Goal: Task Accomplishment & Management: Manage account settings

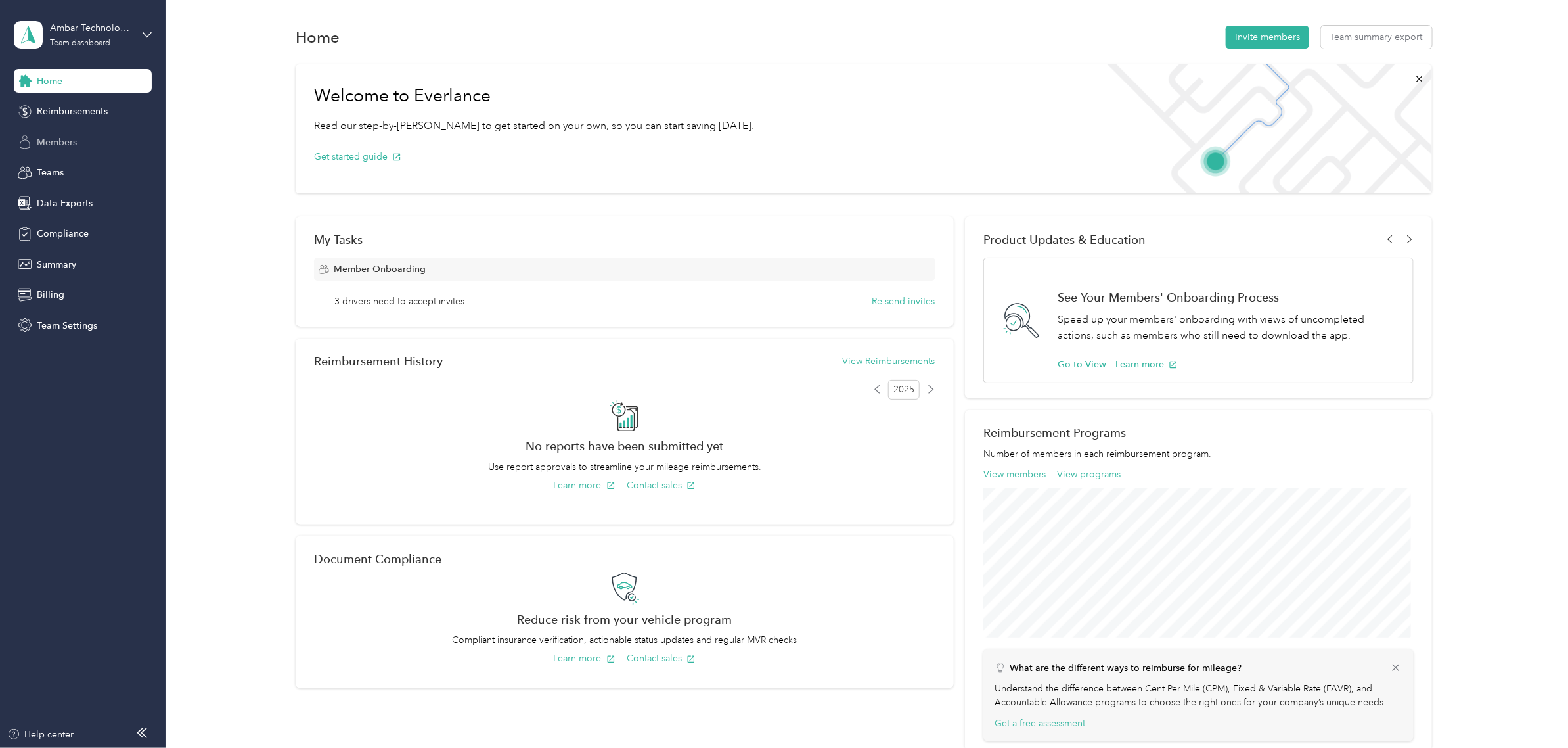
click at [60, 142] on span "Members" at bounding box center [57, 142] width 40 height 14
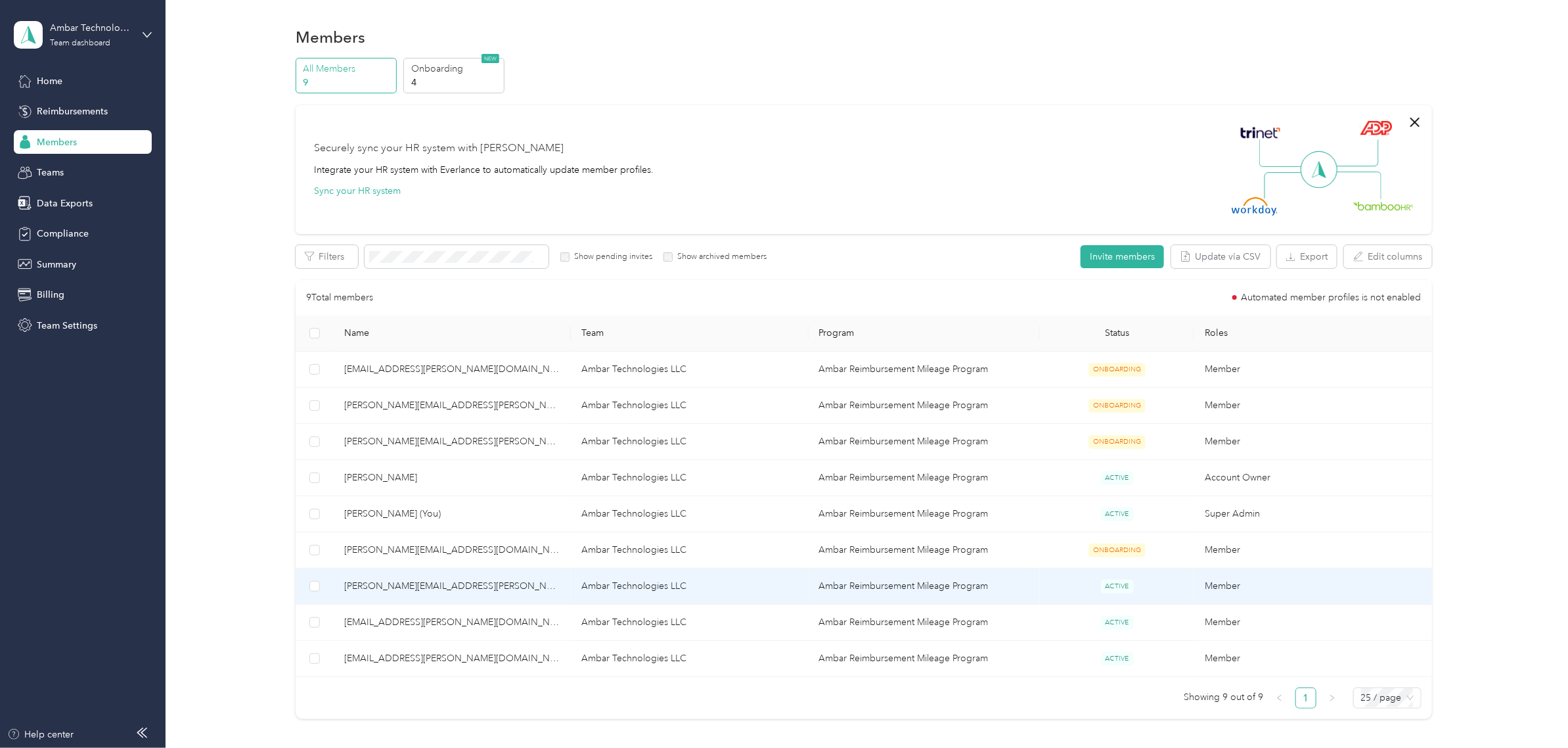
click at [422, 586] on span "[PERSON_NAME][EMAIL_ADDRESS][PERSON_NAME][DOMAIN_NAME]" at bounding box center [452, 586] width 216 height 15
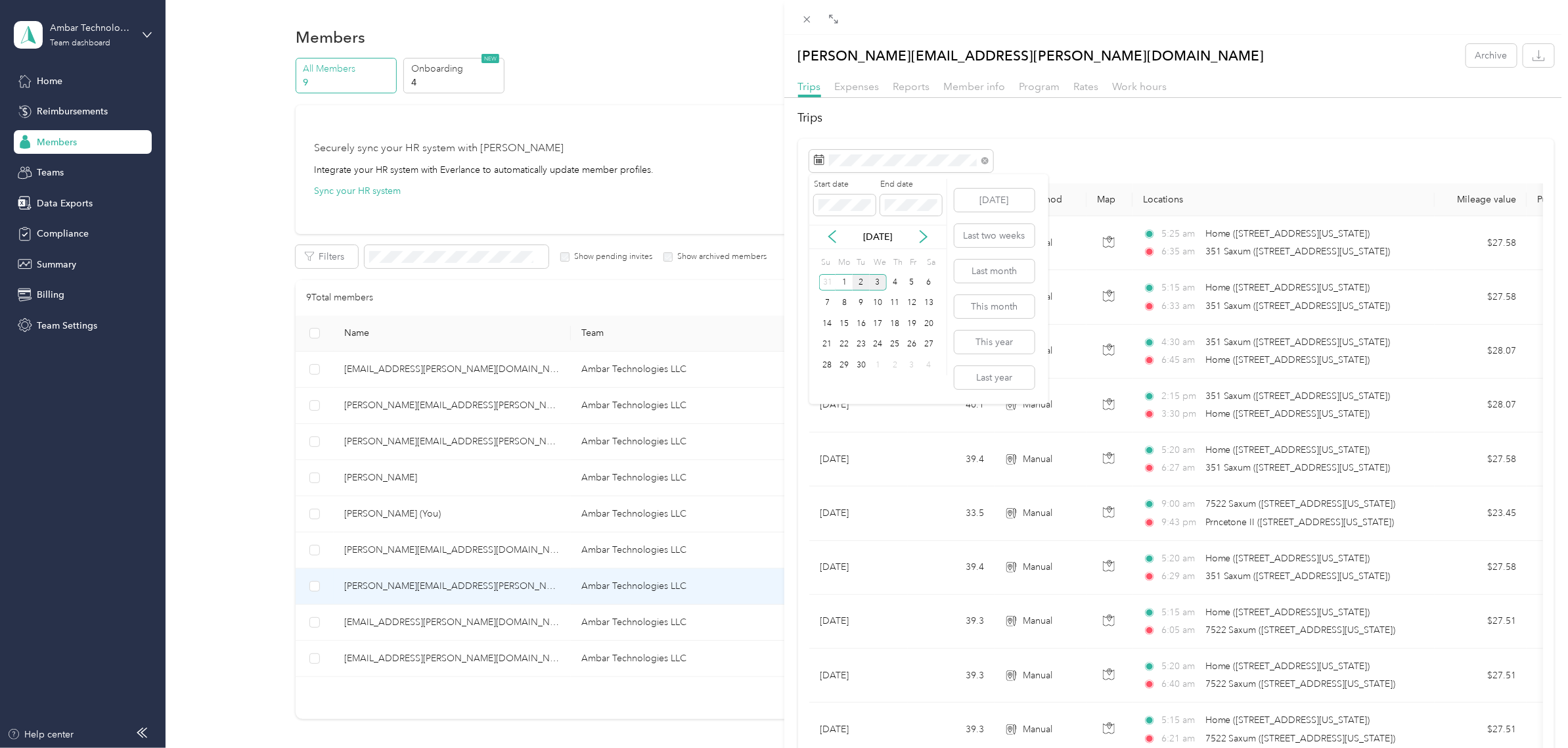
click at [856, 284] on div "2" at bounding box center [861, 282] width 17 height 16
click at [835, 234] on icon at bounding box center [832, 237] width 13 height 13
click at [809, 205] on div "Start date End date" at bounding box center [878, 202] width 137 height 46
click at [836, 240] on icon at bounding box center [832, 237] width 13 height 13
click at [921, 235] on icon at bounding box center [923, 237] width 13 height 13
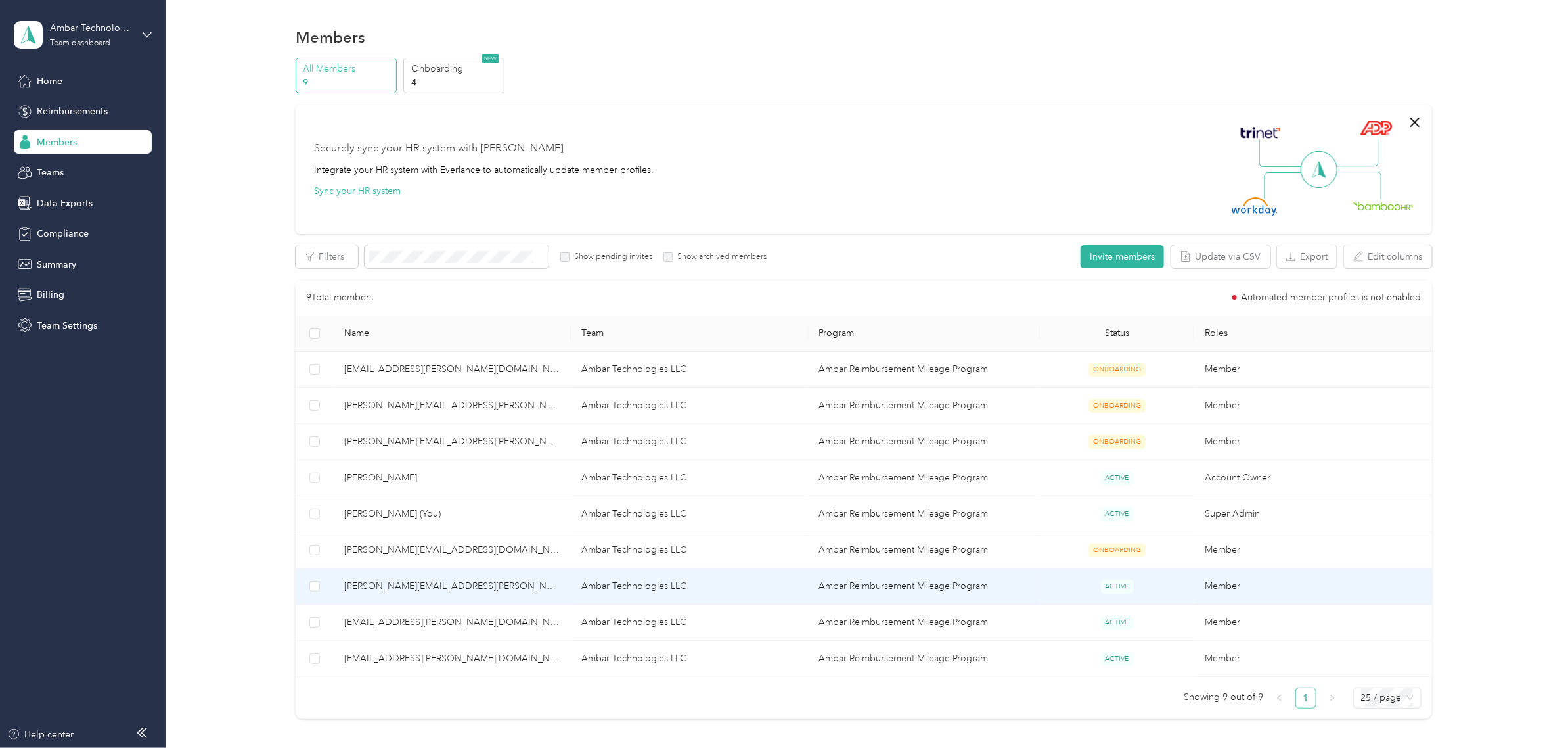
click at [398, 586] on span "[PERSON_NAME][EMAIL_ADDRESS][PERSON_NAME][DOMAIN_NAME]" at bounding box center [452, 586] width 216 height 15
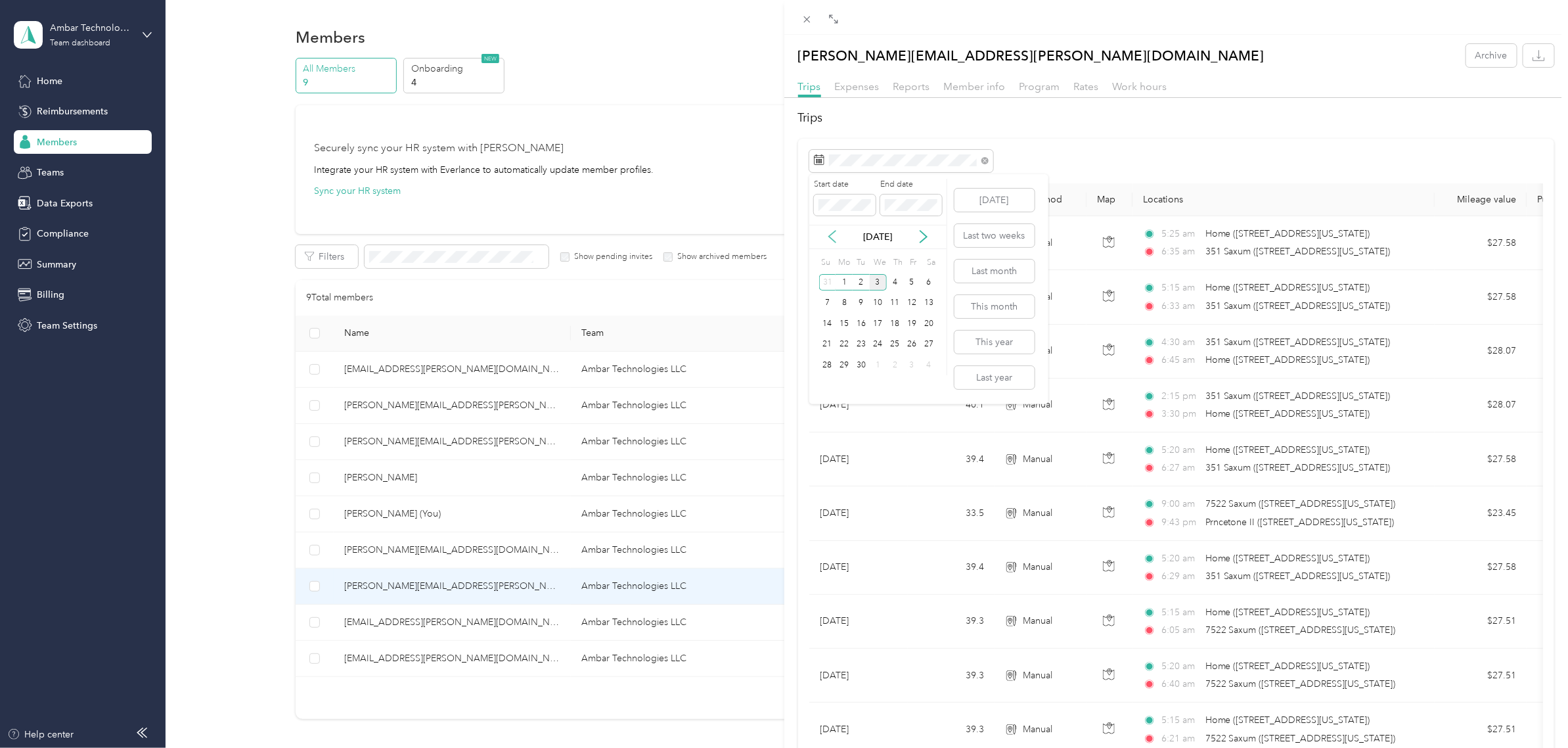
click at [833, 237] on icon at bounding box center [832, 237] width 13 height 13
click at [874, 340] on div "20" at bounding box center [878, 344] width 17 height 16
click at [921, 234] on icon at bounding box center [923, 237] width 13 height 13
click at [856, 281] on div "2" at bounding box center [861, 282] width 17 height 16
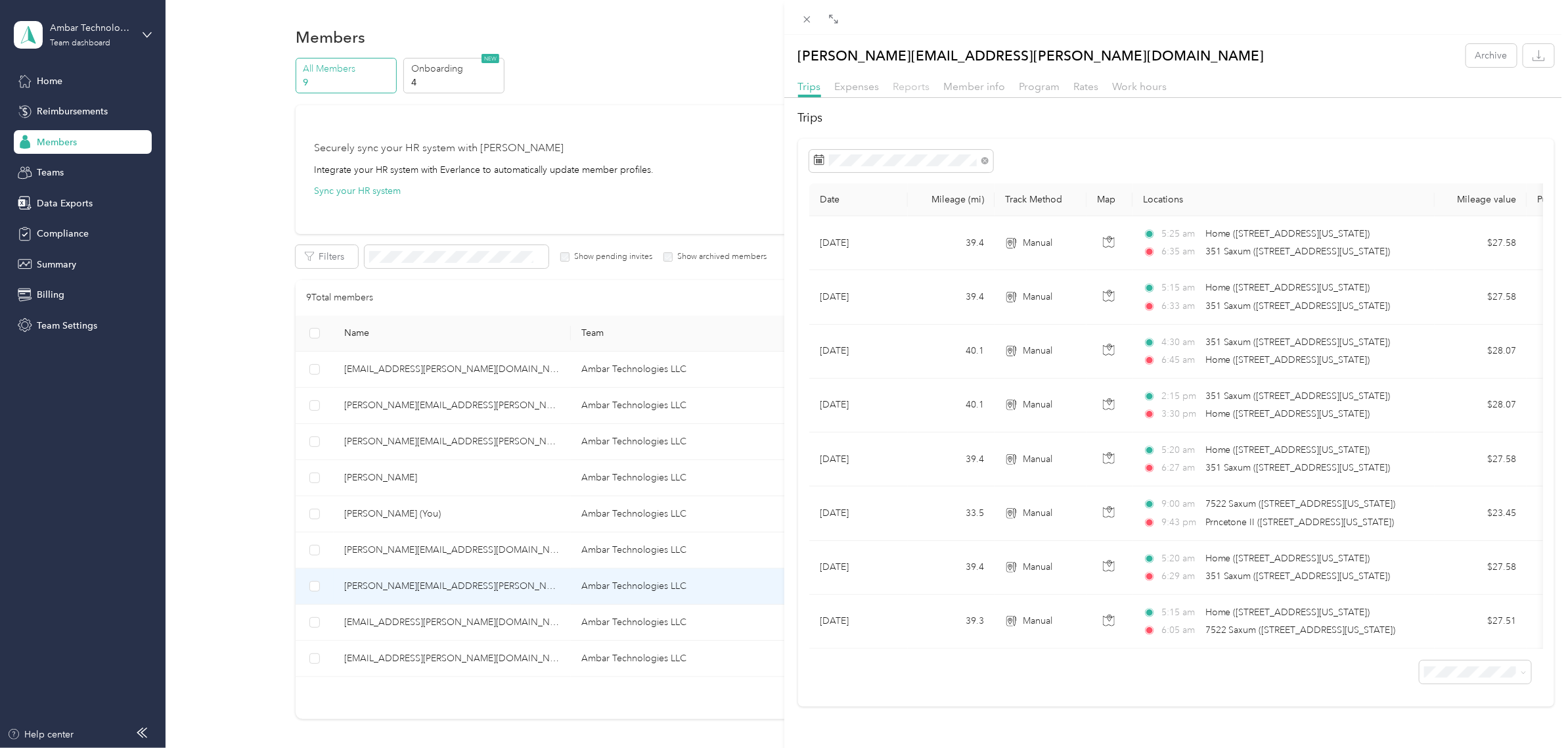
click at [921, 90] on span "Reports" at bounding box center [911, 87] width 37 height 13
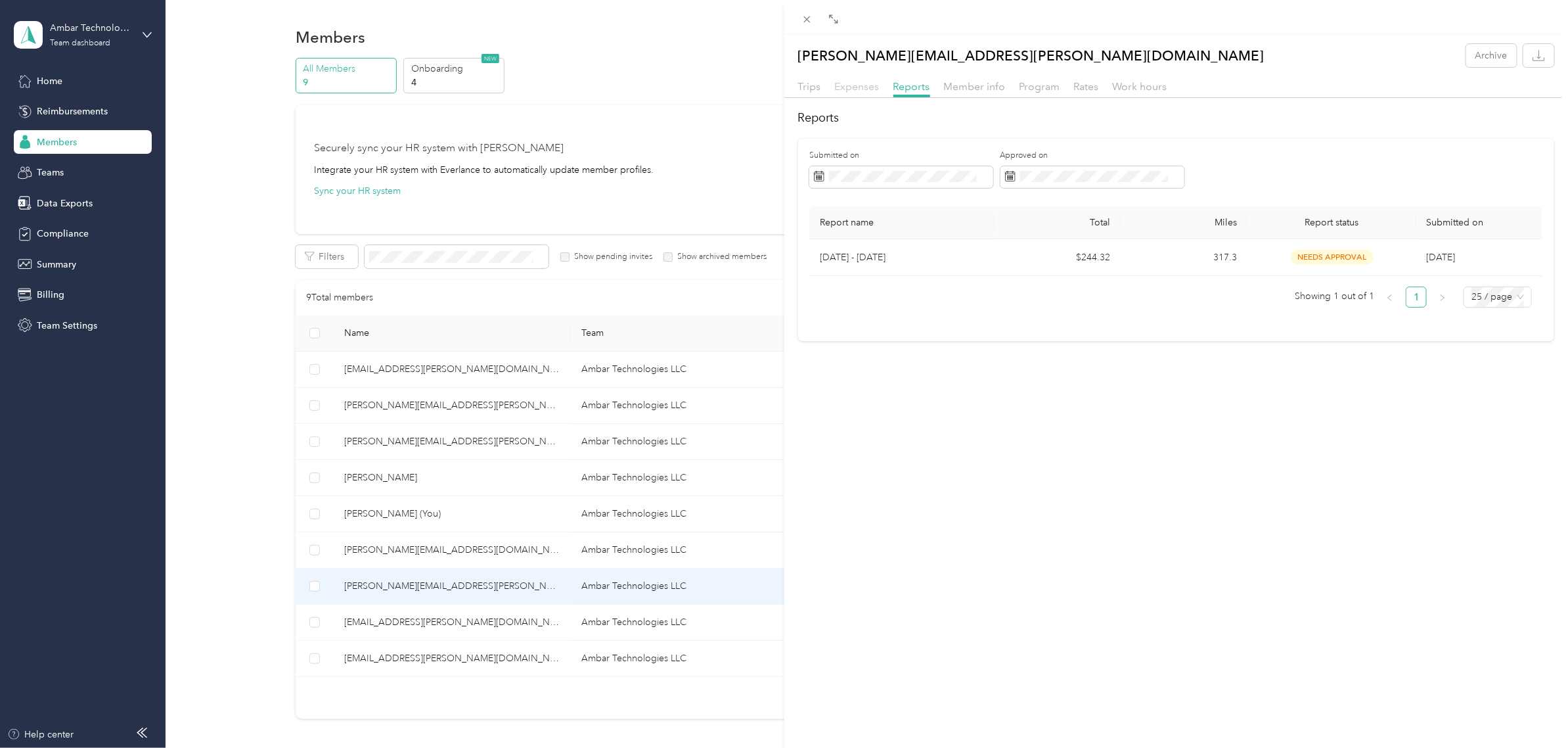
click at [858, 90] on span "Expenses" at bounding box center [857, 87] width 45 height 13
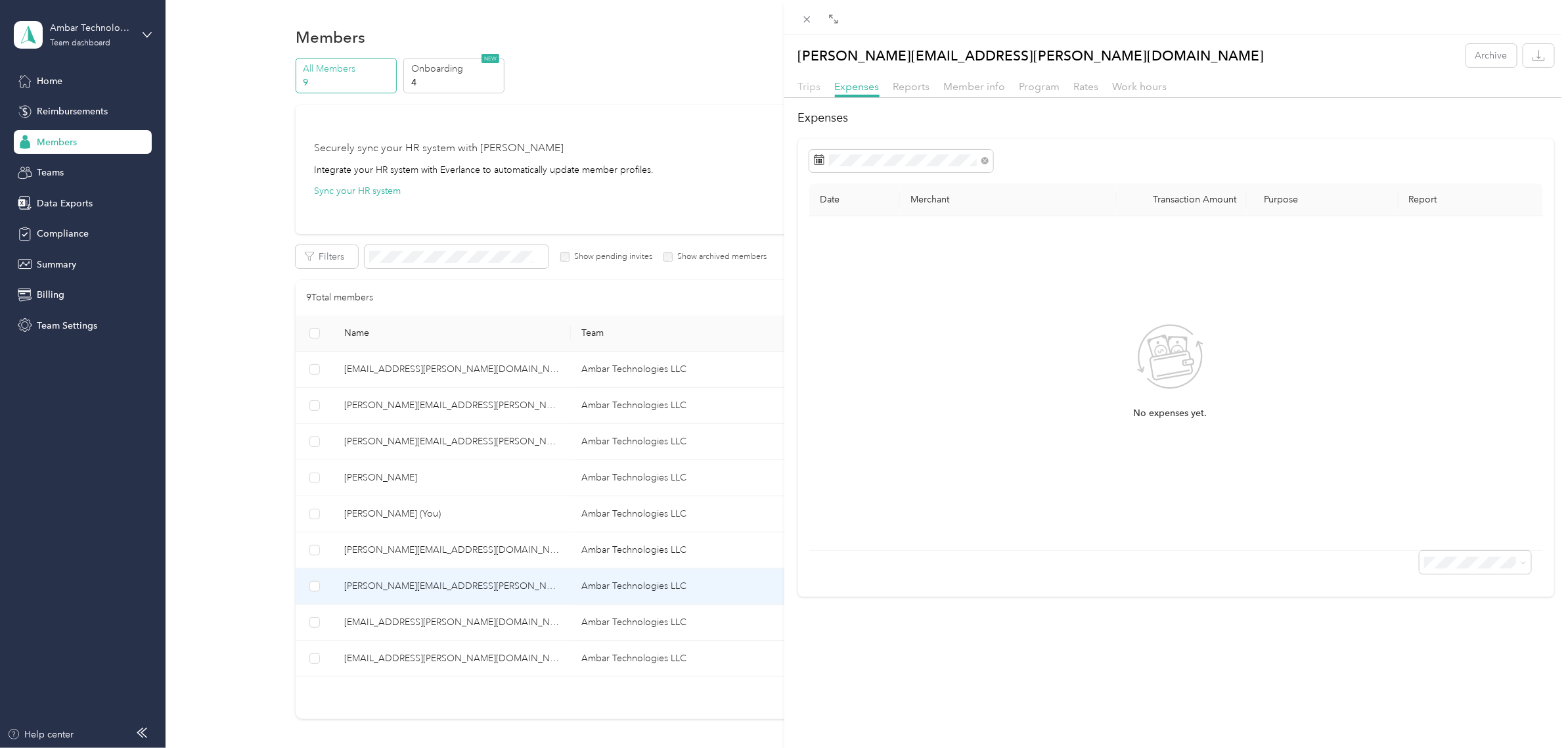
click at [803, 89] on span "Trips" at bounding box center [809, 87] width 23 height 13
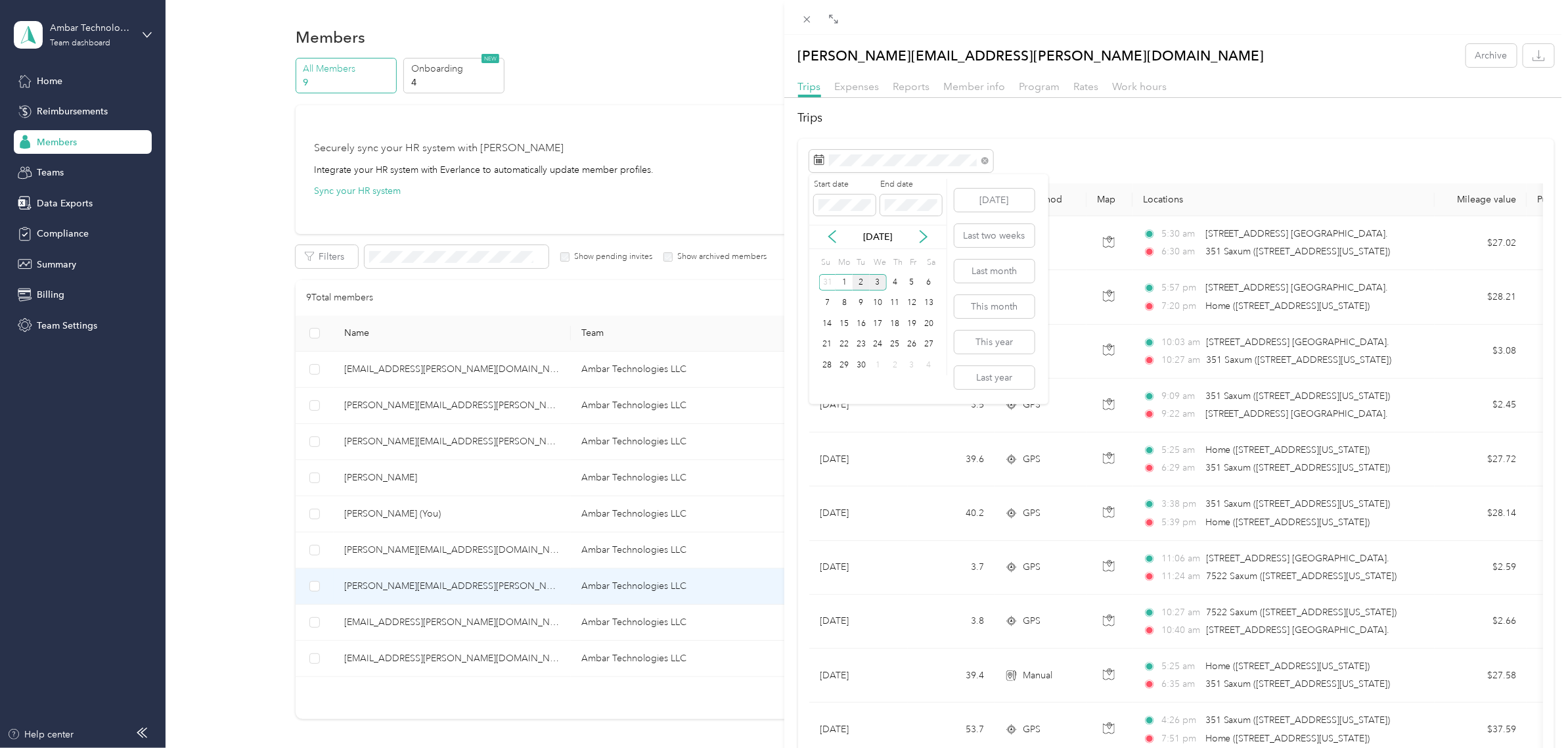
click at [856, 287] on div "2" at bounding box center [861, 282] width 17 height 16
click at [848, 153] on span at bounding box center [900, 161] width 184 height 22
click at [820, 164] on icon at bounding box center [819, 160] width 11 height 11
click at [832, 237] on icon at bounding box center [832, 237] width 13 height 13
click at [804, 747] on div "Drag to resize Click to close juan.aguilar@ambar.tech Archive Trips Expenses Re…" at bounding box center [781, 748] width 1562 height 0
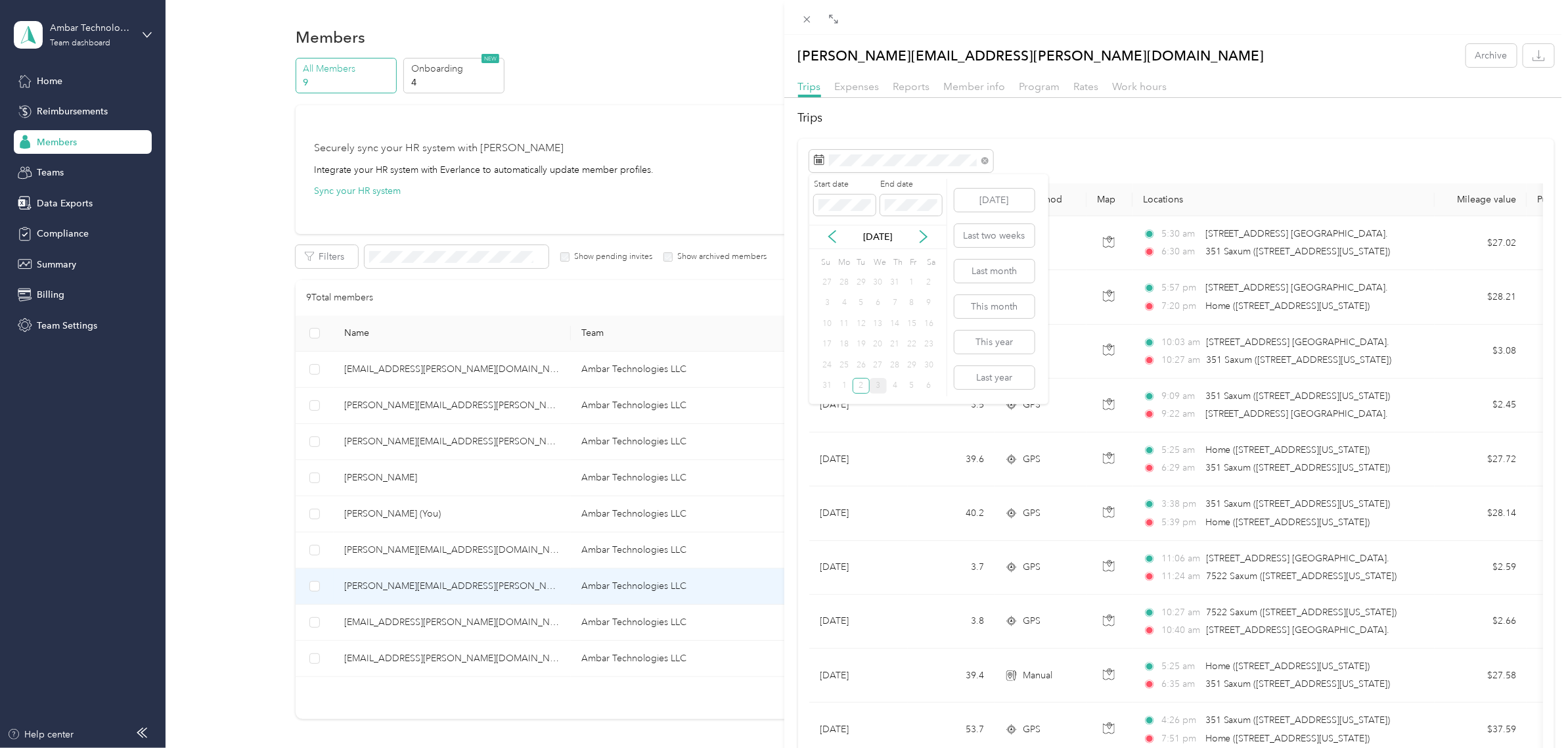
click at [841, 312] on div "4" at bounding box center [844, 302] width 17 height 21
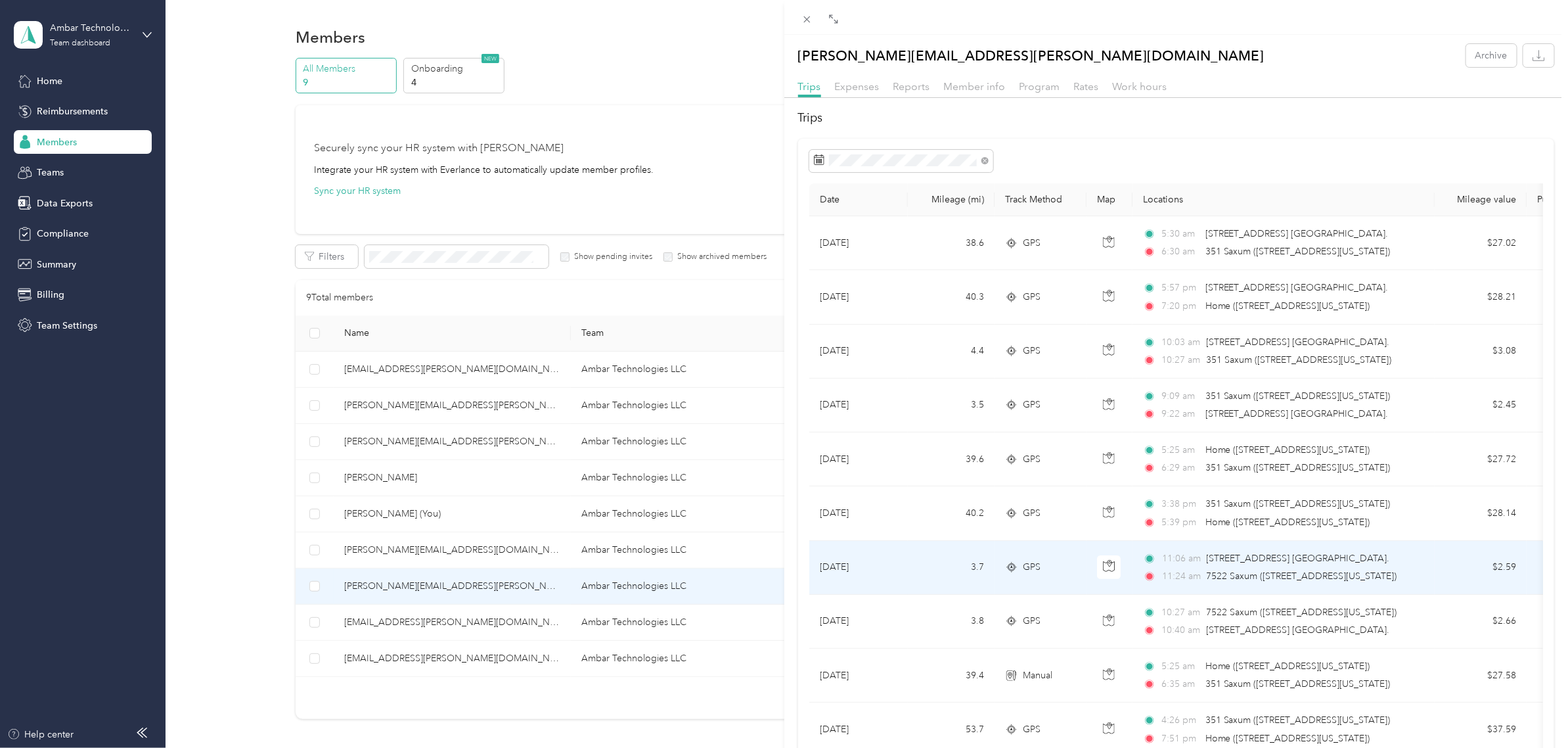
click at [944, 563] on td "3.7" at bounding box center [951, 567] width 87 height 54
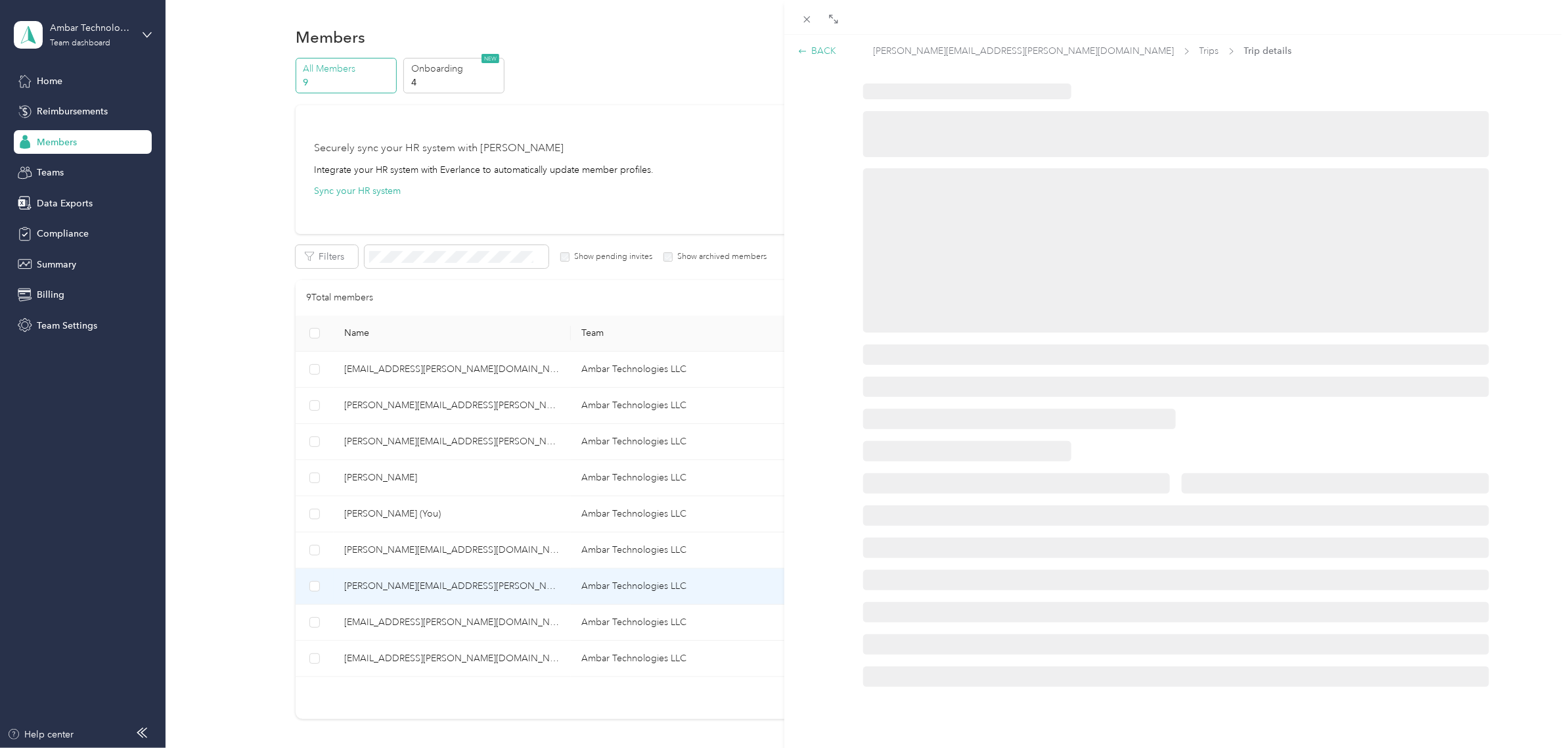
click at [803, 49] on icon at bounding box center [803, 51] width 9 height 9
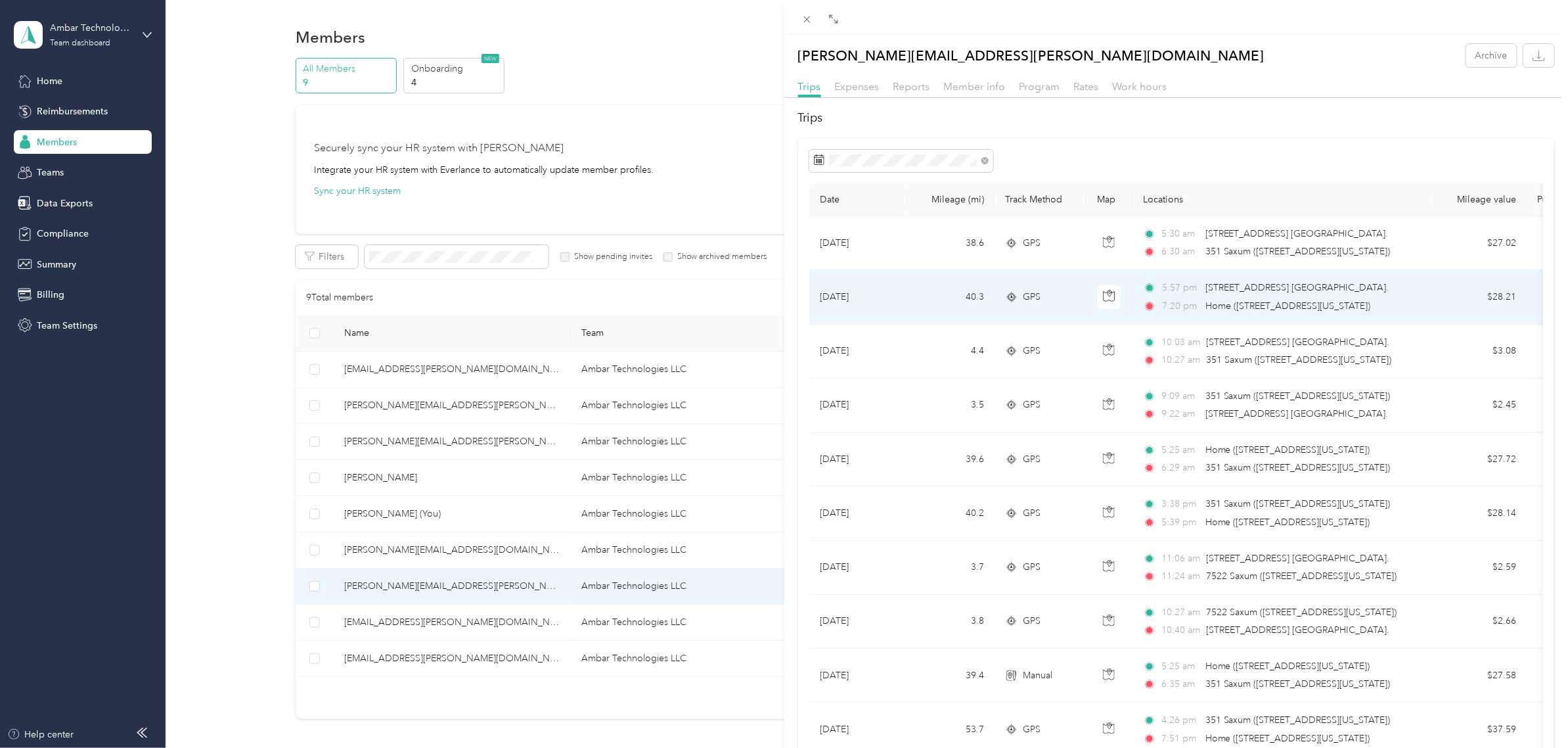
click at [816, 296] on td "[DATE]" at bounding box center [858, 297] width 99 height 54
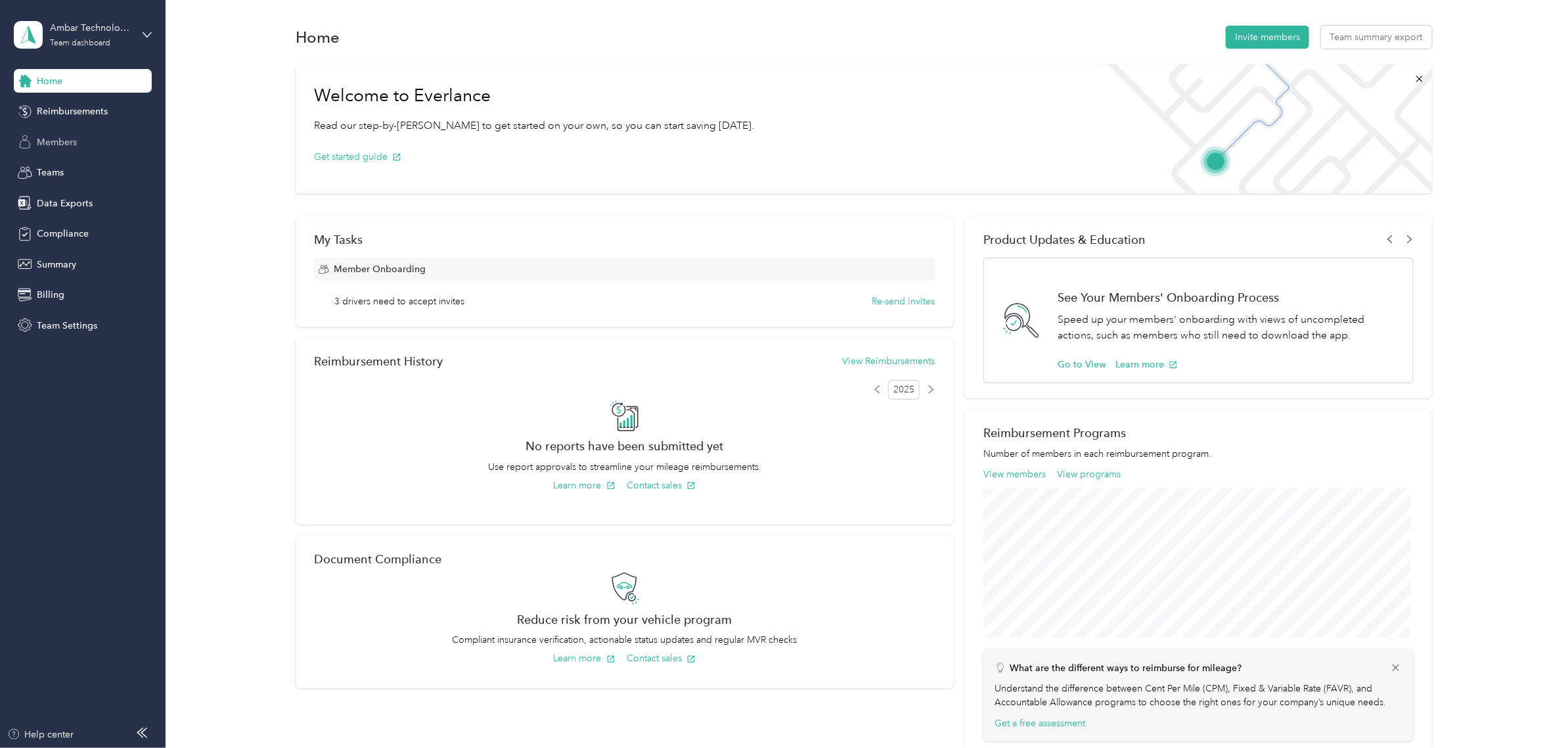
click at [70, 142] on span "Members" at bounding box center [57, 142] width 40 height 14
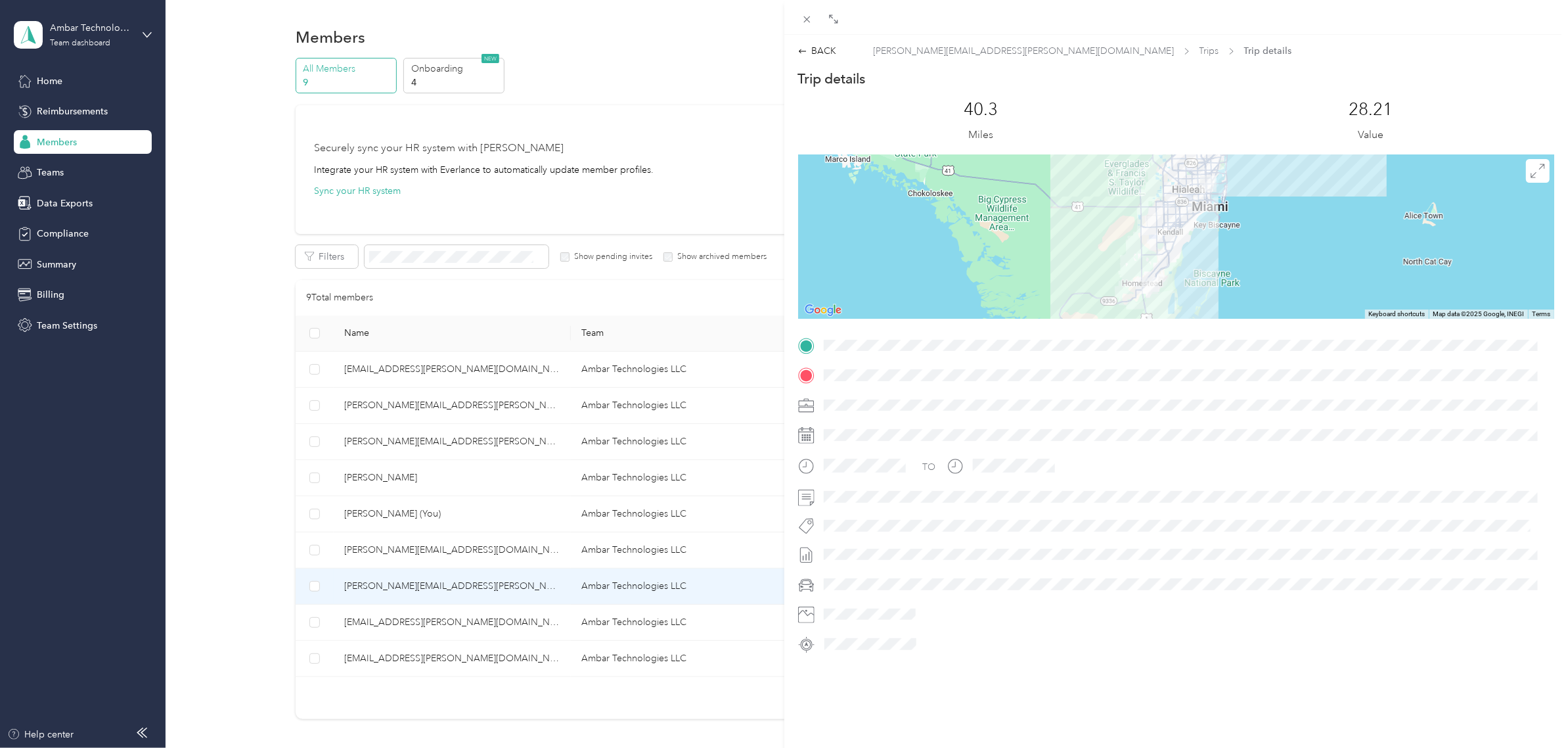
click at [353, 592] on div "BACK juan.aguilar@ambar.tech Trips Trip details Trip details This trip cannot b…" at bounding box center [784, 374] width 1568 height 748
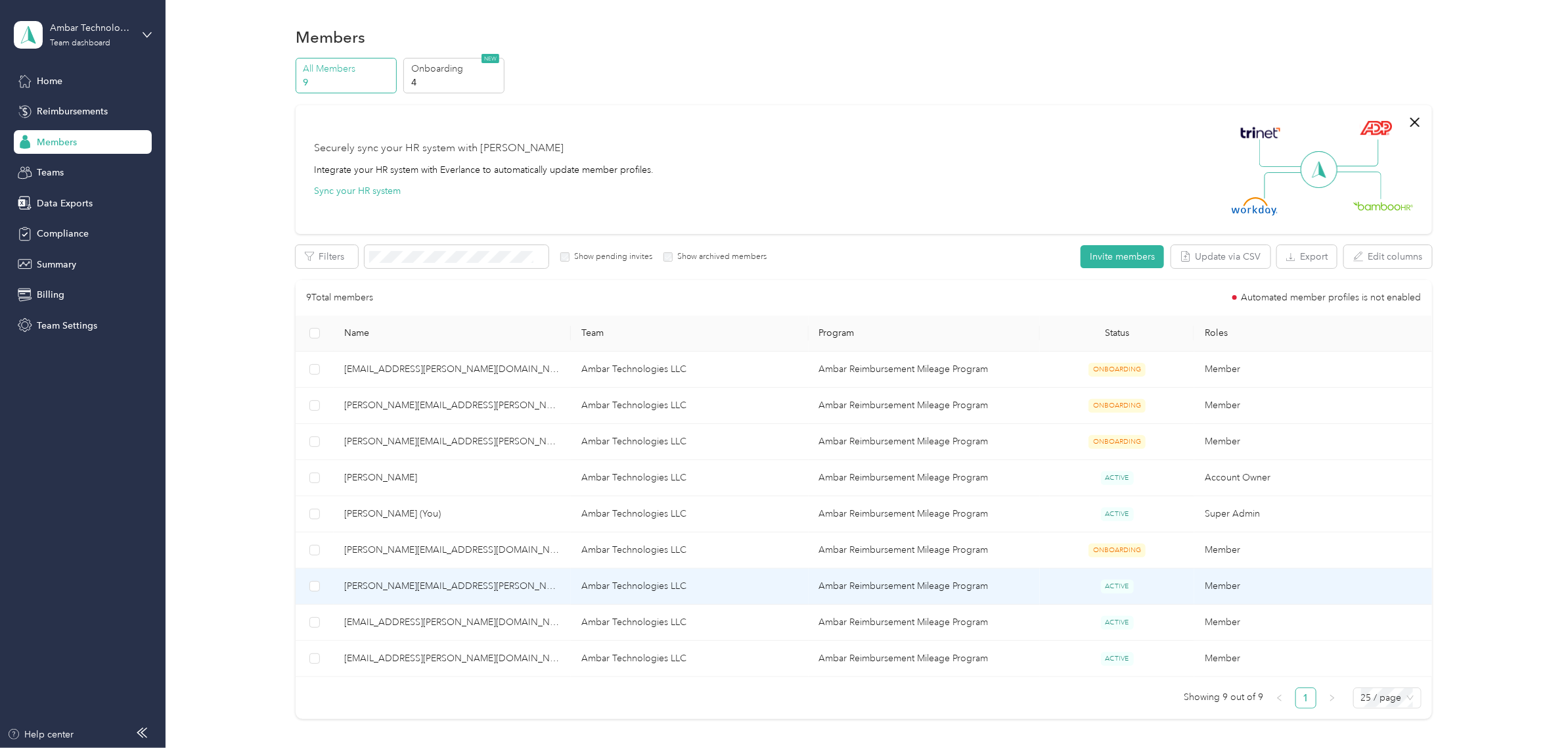
click at [442, 585] on span "[PERSON_NAME][EMAIL_ADDRESS][PERSON_NAME][DOMAIN_NAME]" at bounding box center [452, 586] width 216 height 15
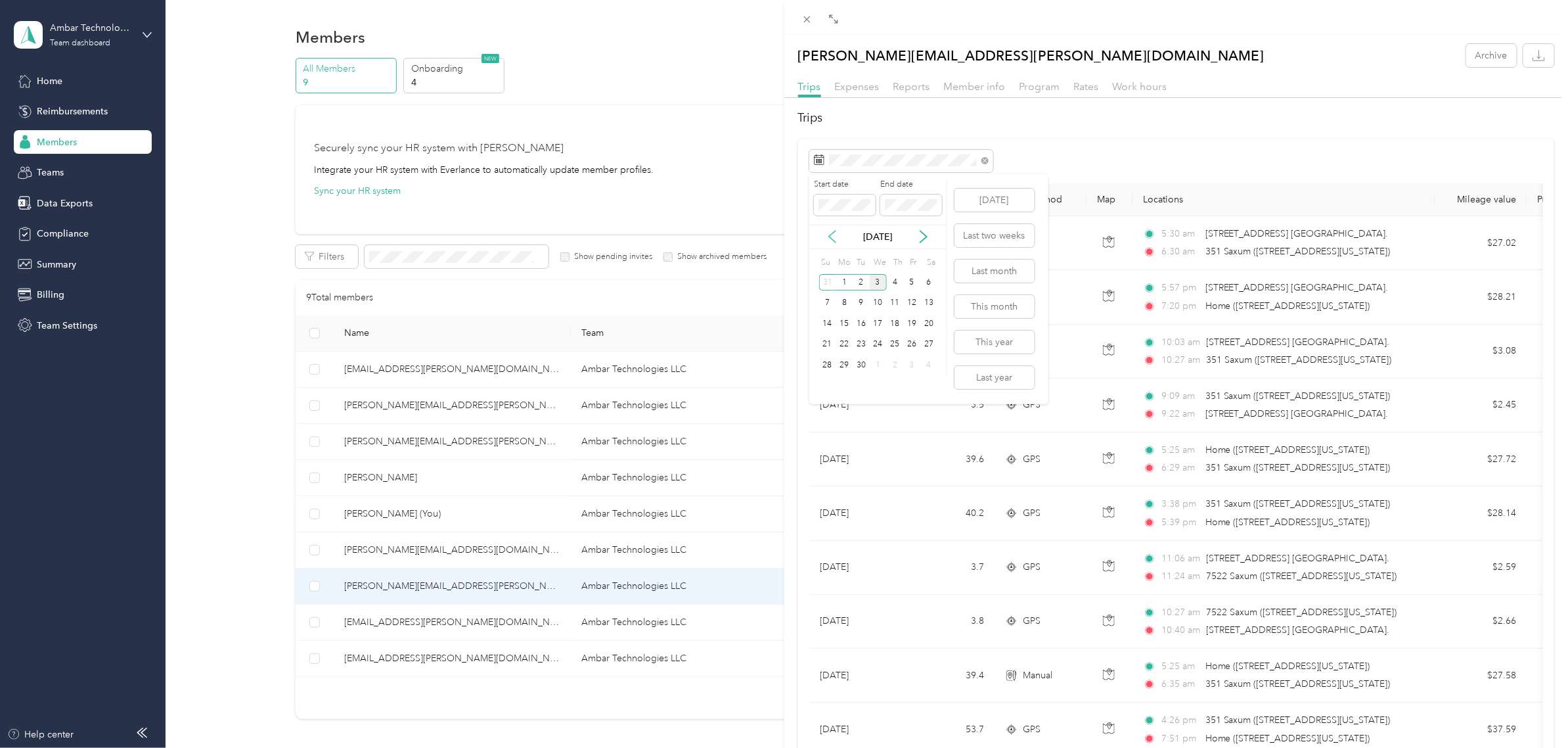
click at [828, 236] on icon at bounding box center [832, 237] width 13 height 13
click at [879, 345] on div "20" at bounding box center [878, 344] width 17 height 16
click at [927, 240] on icon at bounding box center [923, 237] width 13 height 13
click at [865, 286] on div "2" at bounding box center [861, 282] width 17 height 16
click at [823, 201] on th "Date" at bounding box center [858, 200] width 99 height 33
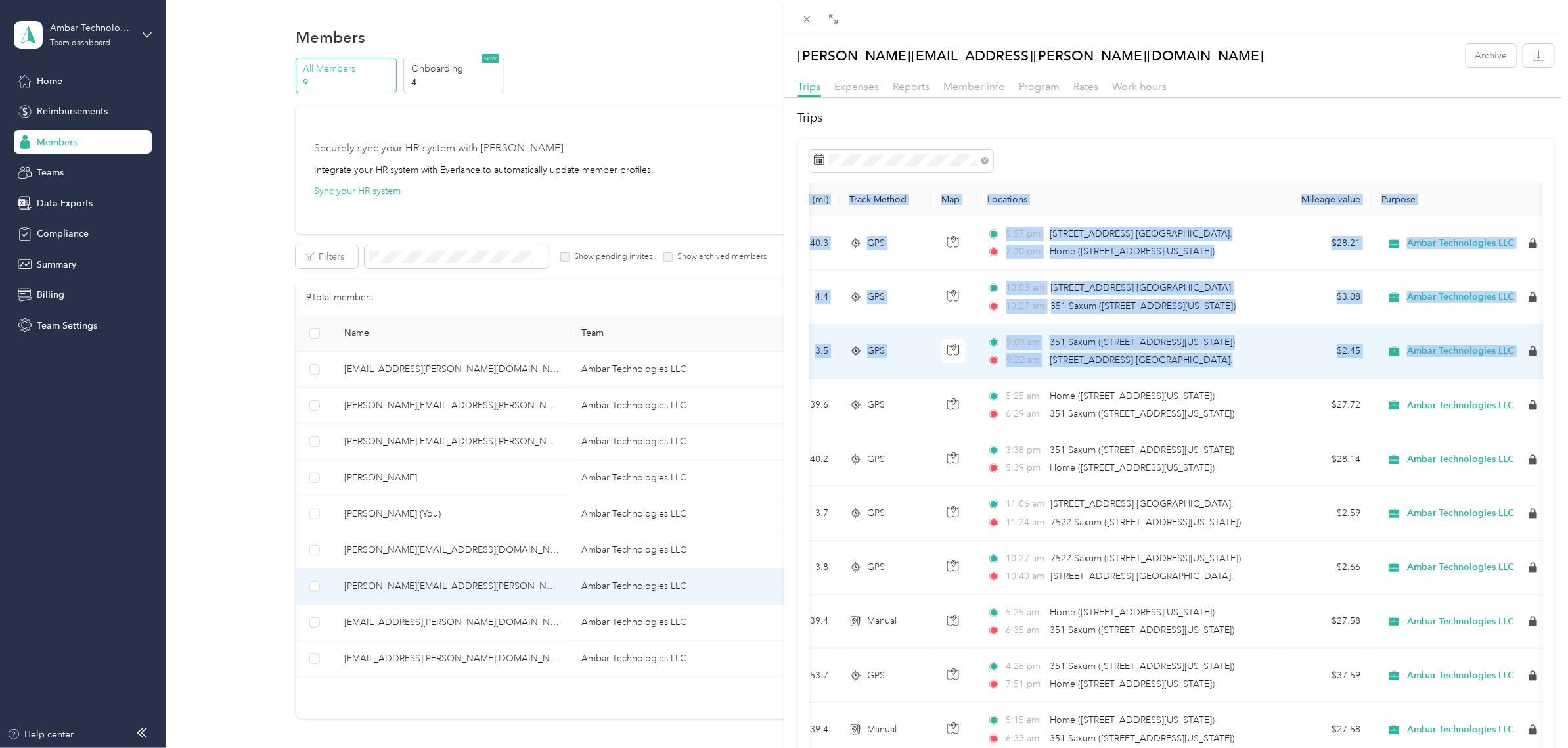
scroll to position [0, 181]
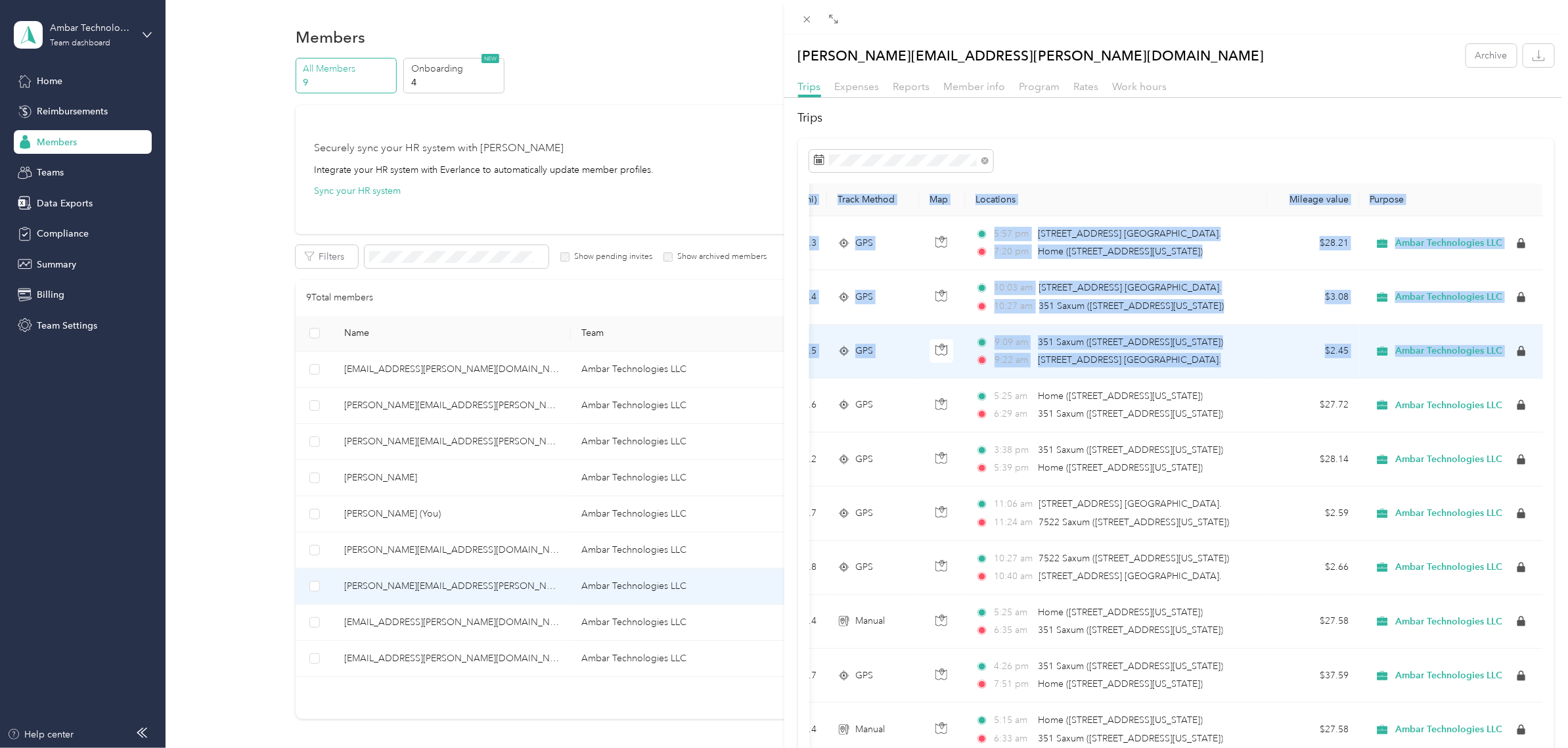
drag, startPoint x: 818, startPoint y: 212, endPoint x: 1516, endPoint y: 363, distance: 714.1
click at [1516, 363] on table "Date Mileage (mi) Track Method Map Locations Mileage value Purpose Sep 2, 2025 …" at bounding box center [1092, 632] width 901 height 898
copy table "Date Mileage (mi) Track Method Map Locations Mileage value Purpose Sep 2, 2025 …"
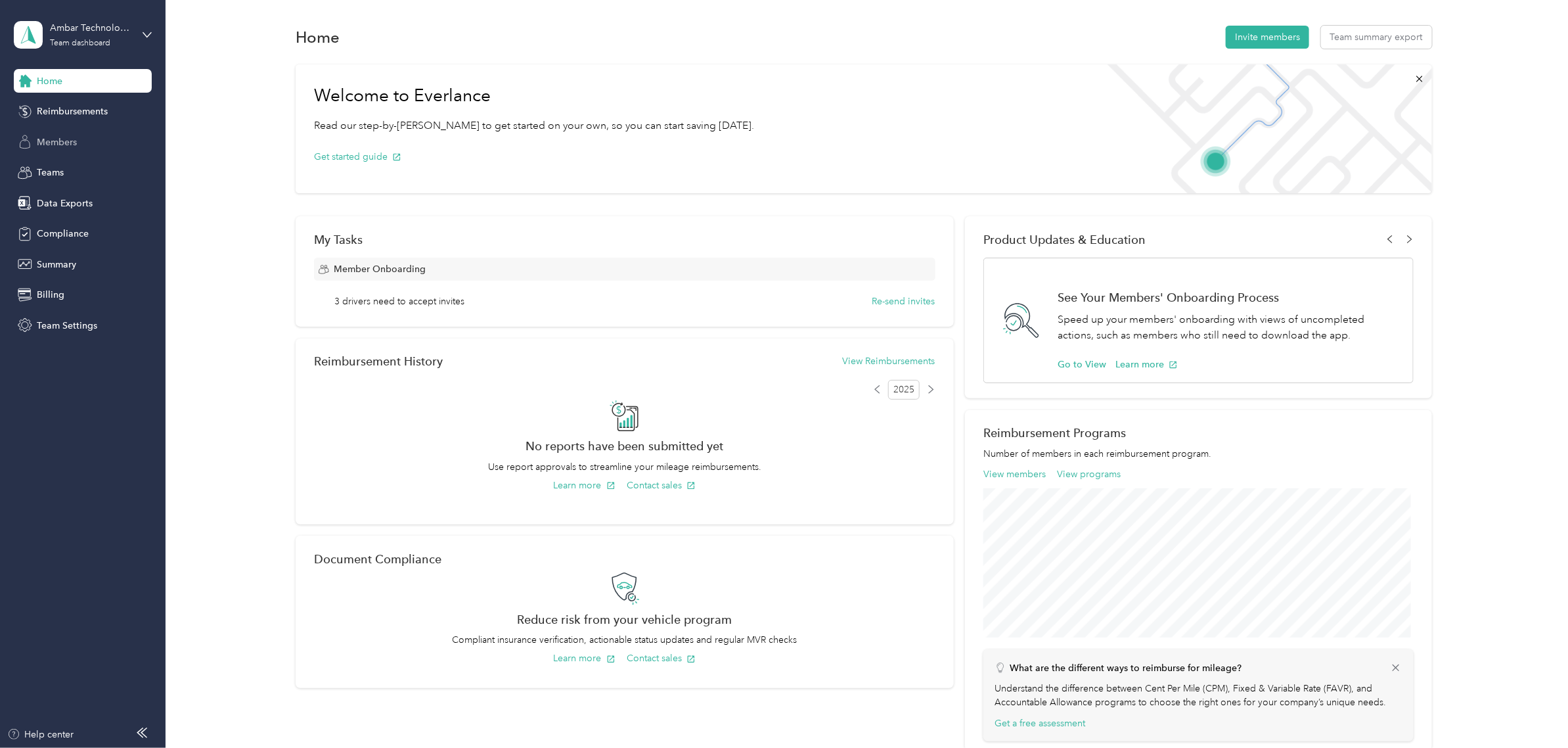
click at [83, 139] on div "Members" at bounding box center [82, 142] width 138 height 24
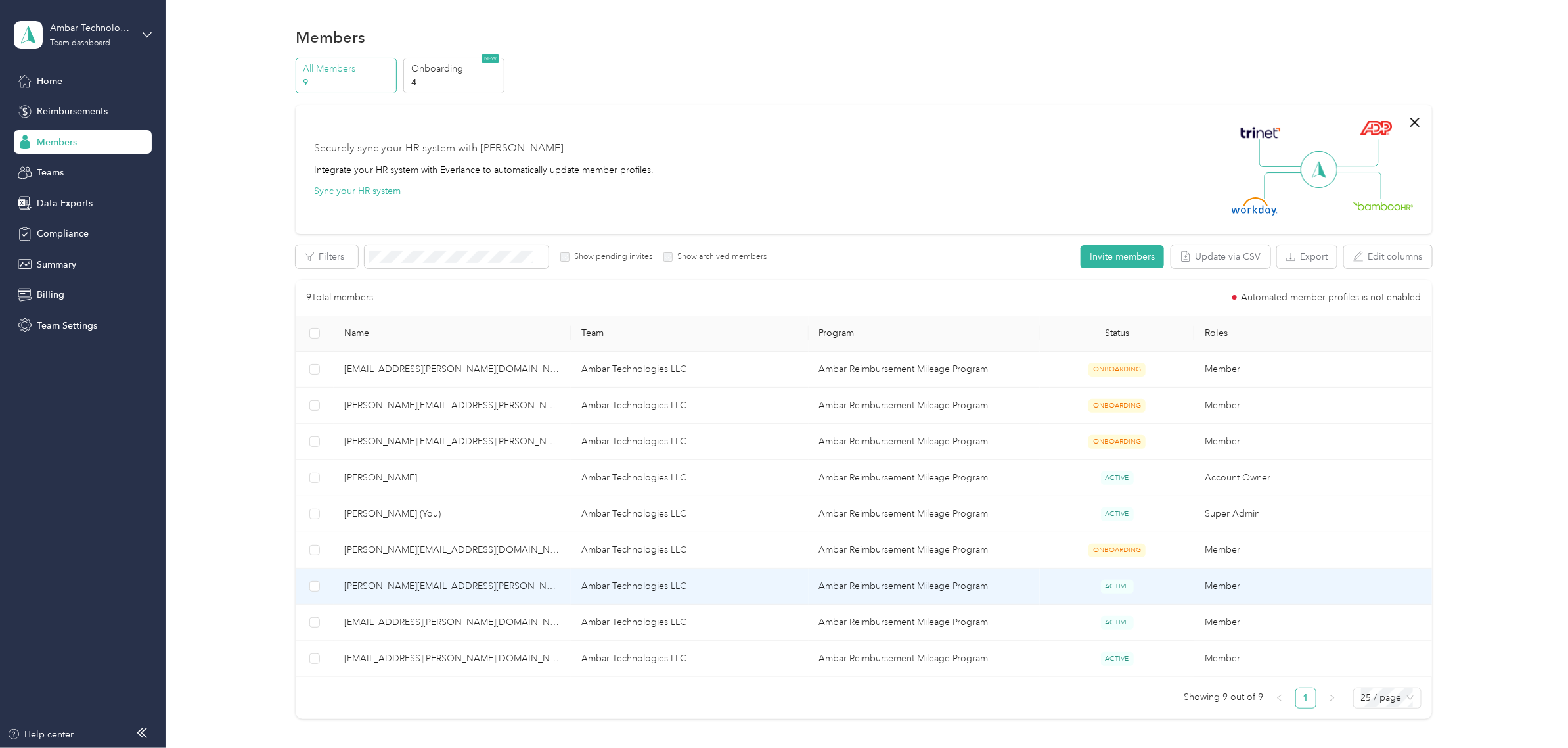
click at [370, 586] on span "[PERSON_NAME][EMAIL_ADDRESS][PERSON_NAME][DOMAIN_NAME]" at bounding box center [452, 586] width 216 height 15
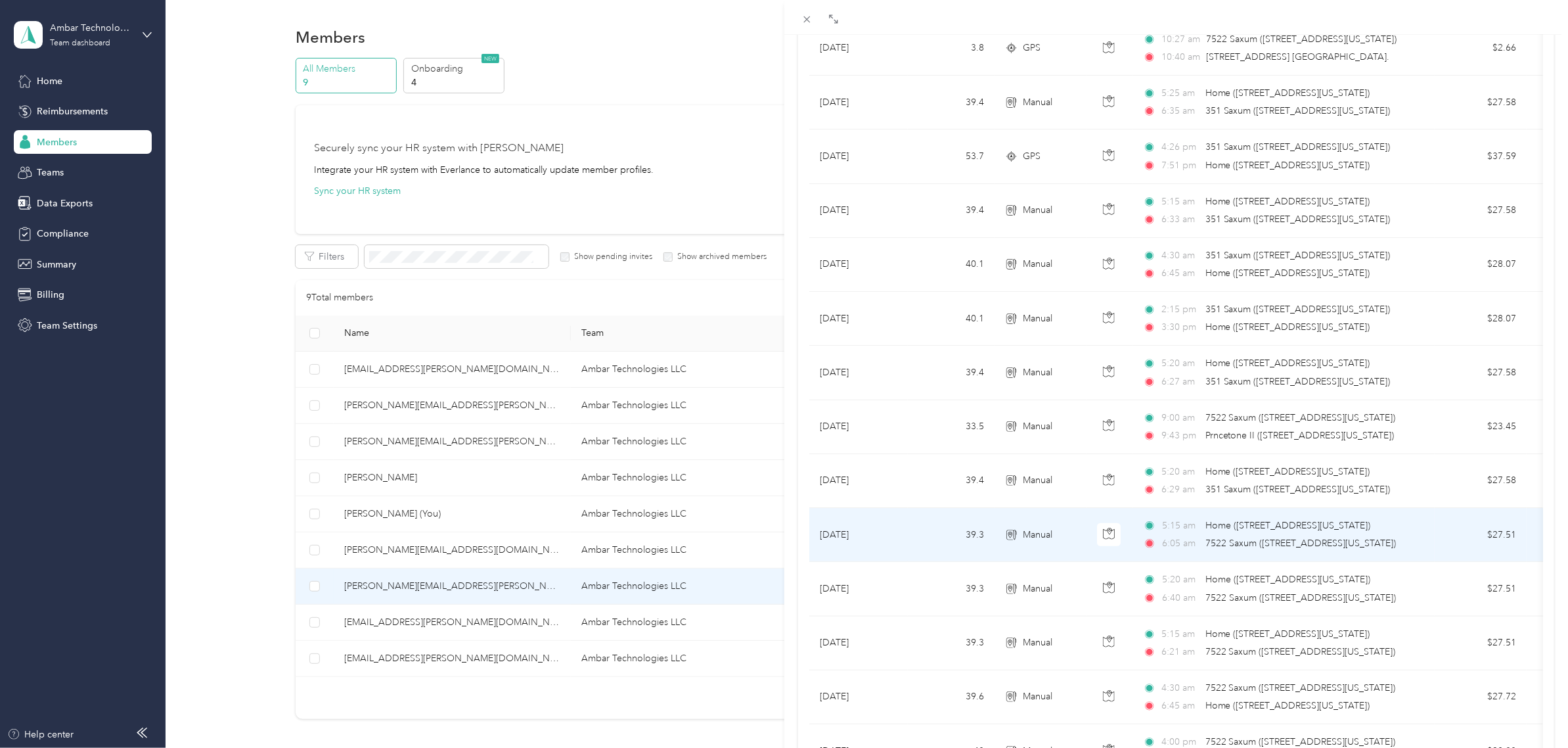
scroll to position [574, 0]
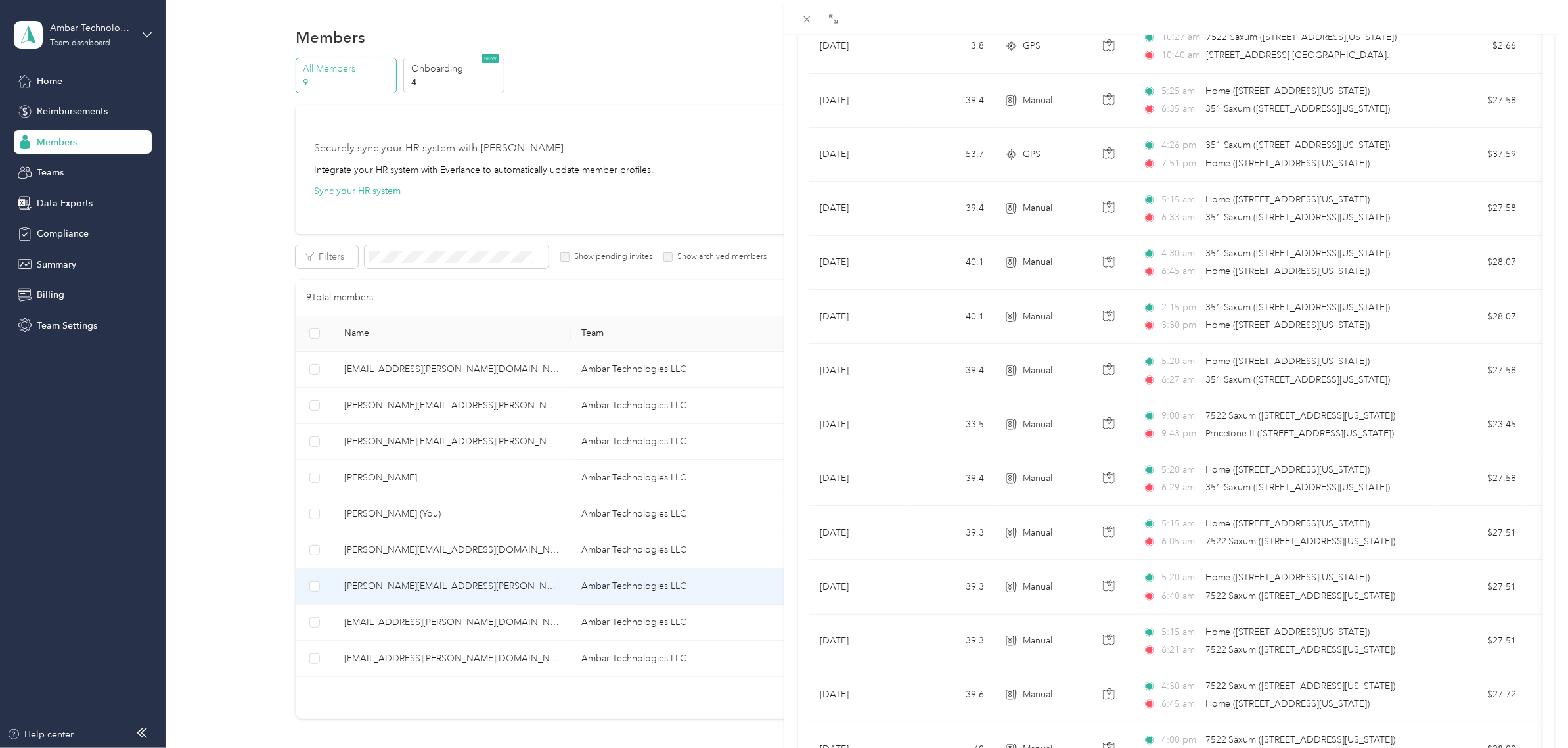
click at [387, 626] on div "[PERSON_NAME][EMAIL_ADDRESS][PERSON_NAME][DOMAIN_NAME] Archive Trips Expenses R…" at bounding box center [784, 374] width 1568 height 748
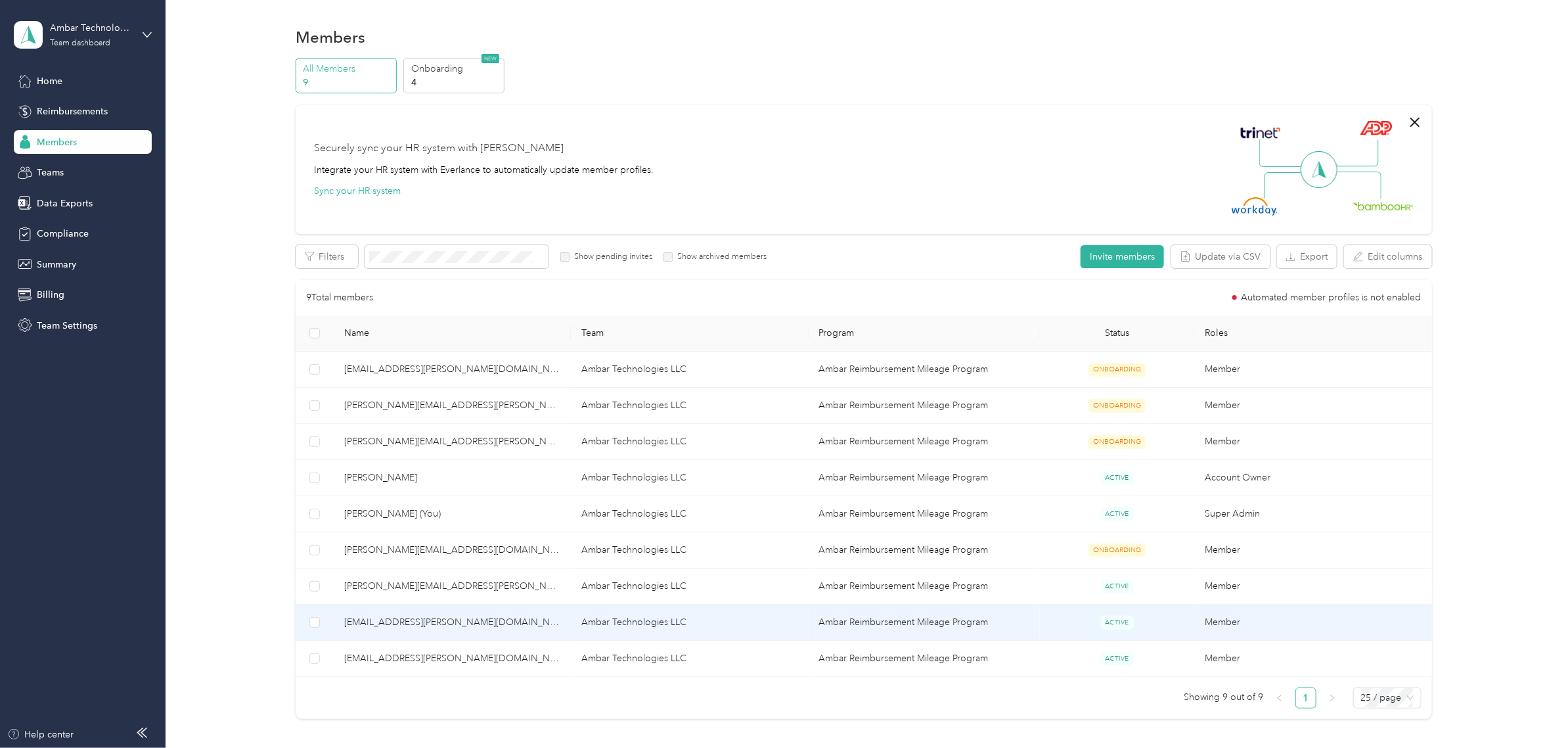
click at [374, 626] on span "[EMAIL_ADDRESS][PERSON_NAME][DOMAIN_NAME]" at bounding box center [452, 622] width 216 height 15
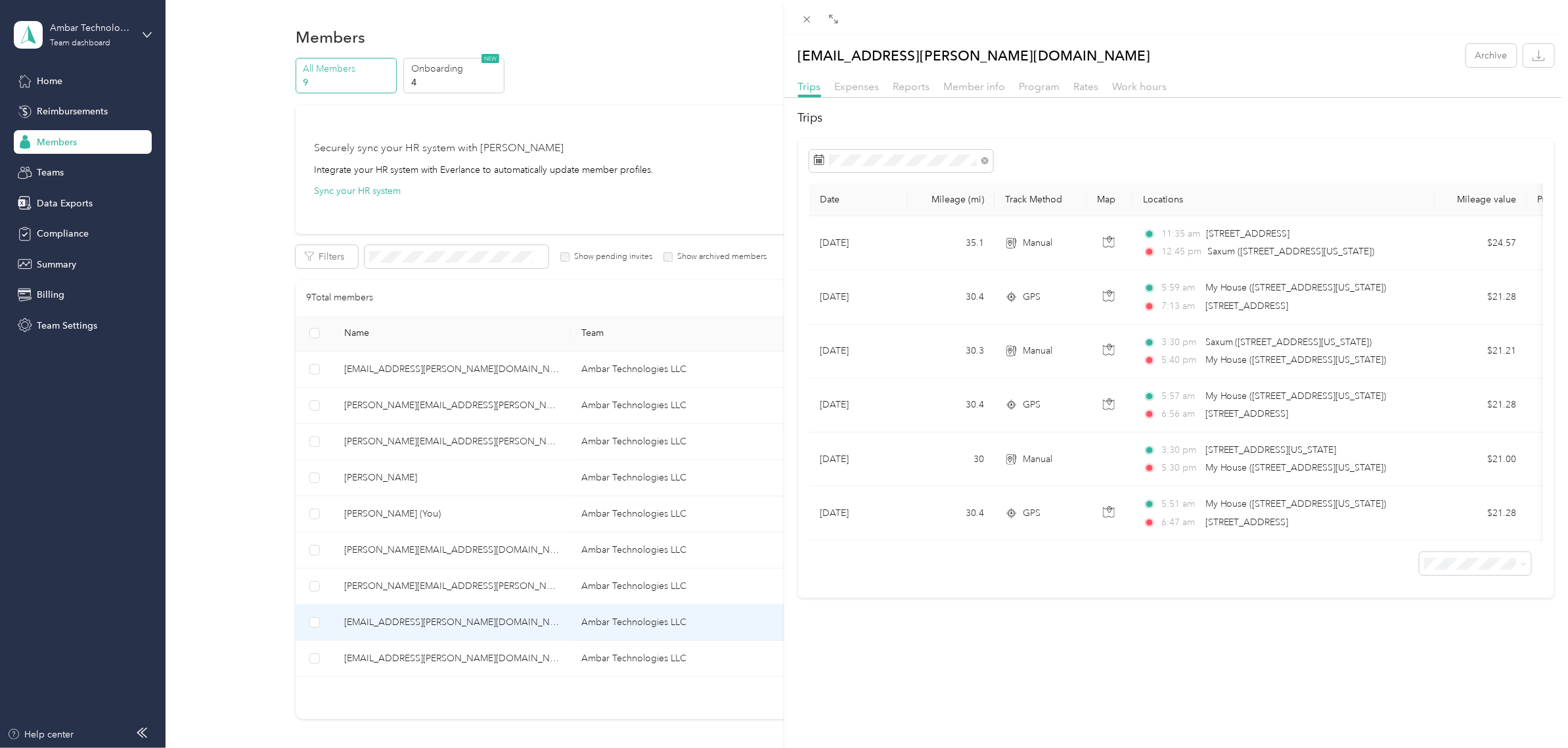
click at [388, 661] on div "[EMAIL_ADDRESS][PERSON_NAME][DOMAIN_NAME] Archive Trips Expenses Reports Member…" at bounding box center [784, 374] width 1568 height 748
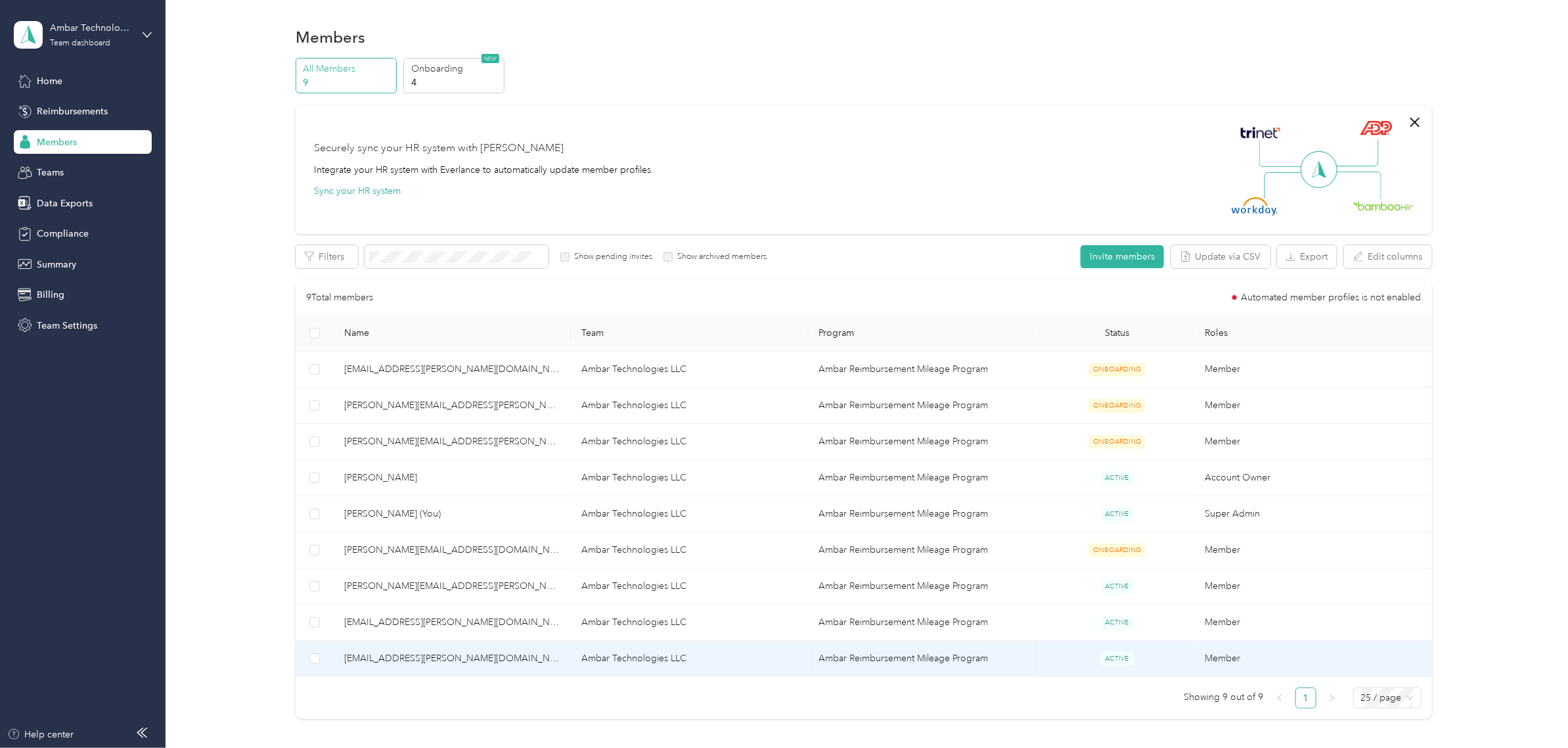
click at [368, 660] on span "[EMAIL_ADDRESS][PERSON_NAME][DOMAIN_NAME]" at bounding box center [452, 658] width 216 height 15
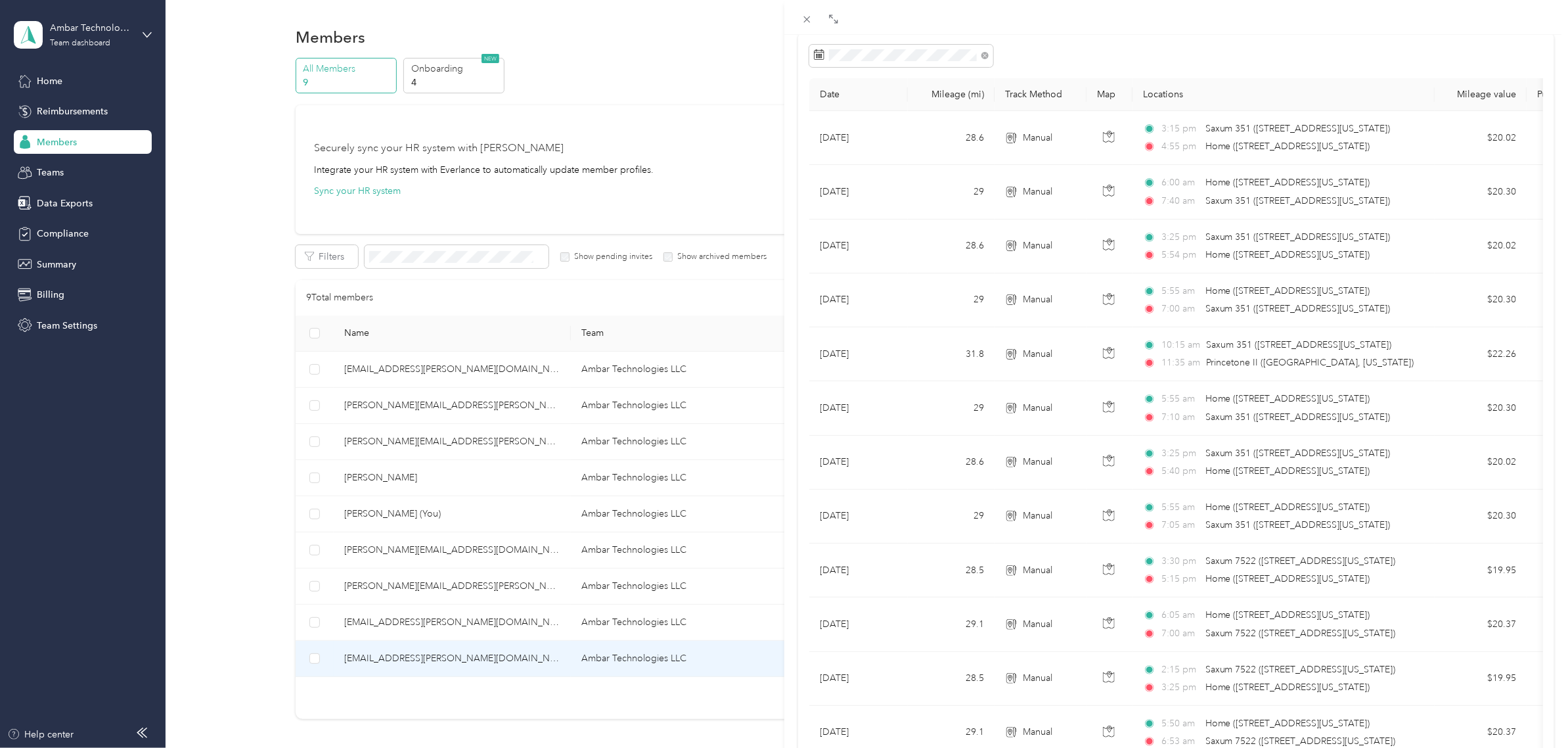
scroll to position [82, 0]
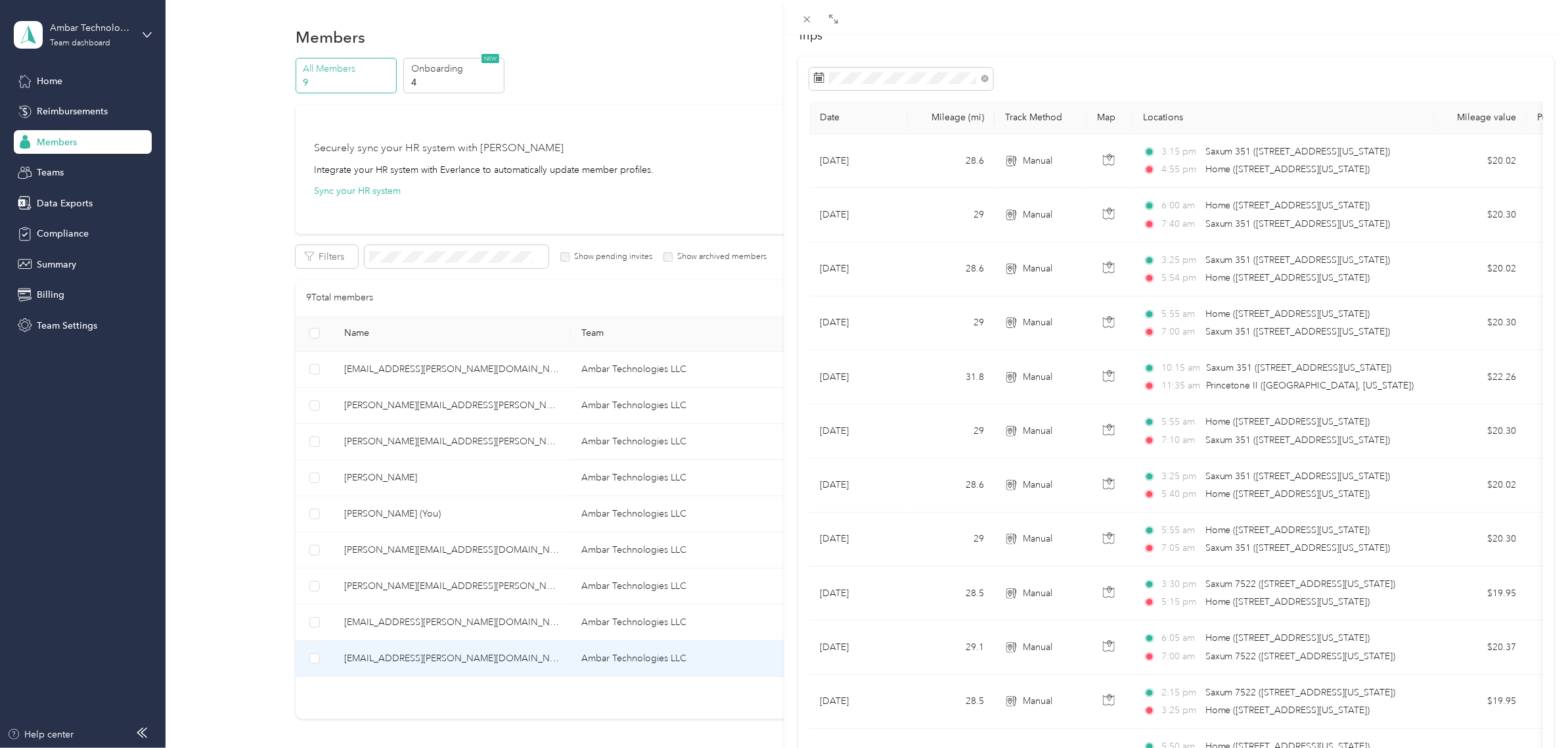
click at [398, 626] on div "[EMAIL_ADDRESS][PERSON_NAME][DOMAIN_NAME] Archive Trips Expenses Reports Member…" at bounding box center [784, 374] width 1568 height 748
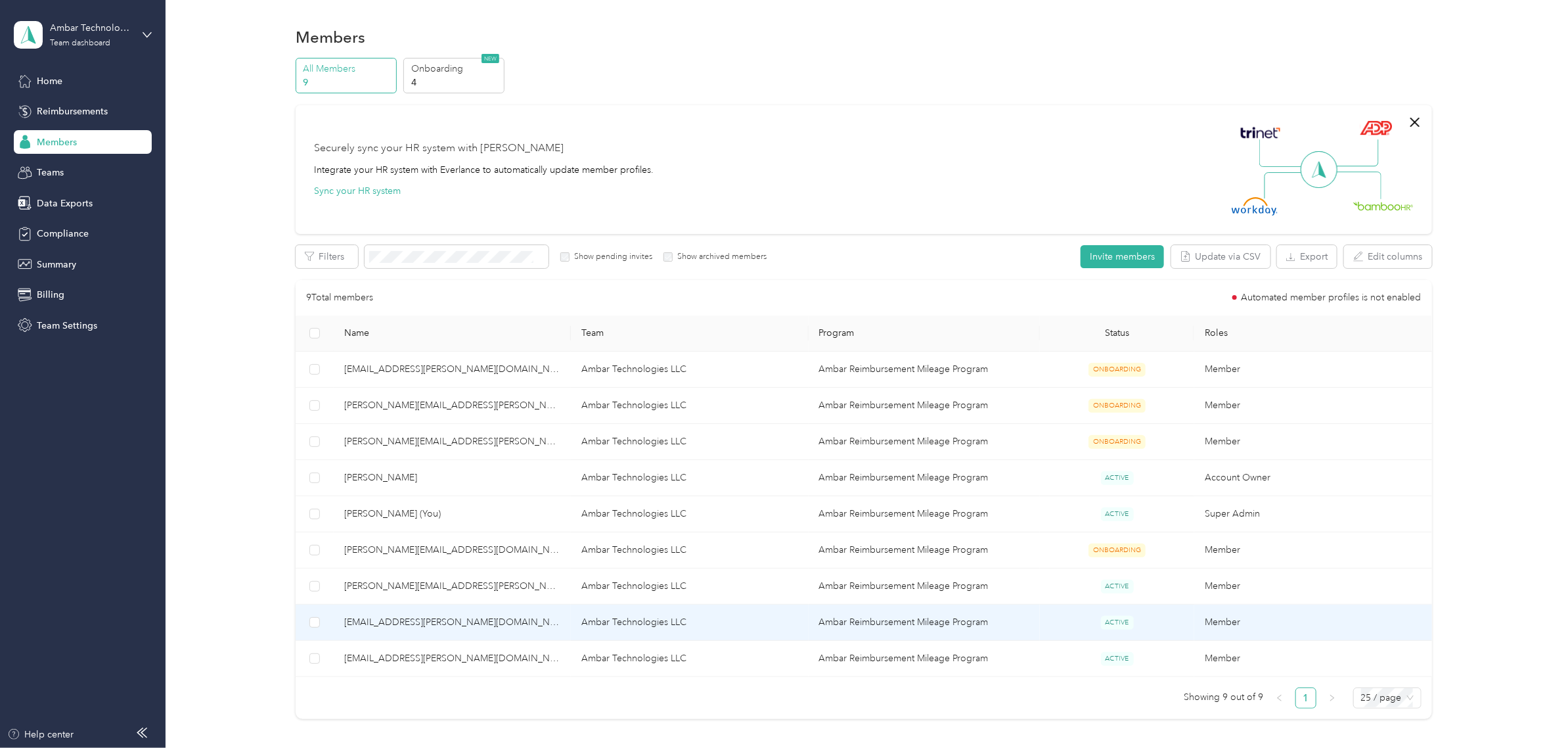
click at [358, 623] on span "[EMAIL_ADDRESS][PERSON_NAME][DOMAIN_NAME]" at bounding box center [452, 622] width 216 height 15
